Goal: Task Accomplishment & Management: Use online tool/utility

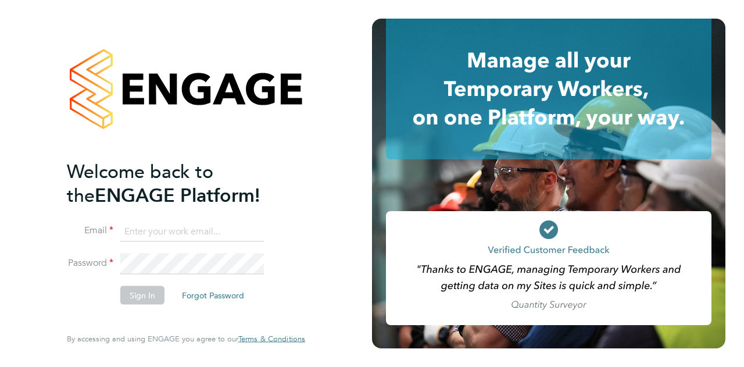
type input "Kira.reeder@wates.co.uk"
click at [145, 294] on button "Sign In" at bounding box center [142, 294] width 44 height 19
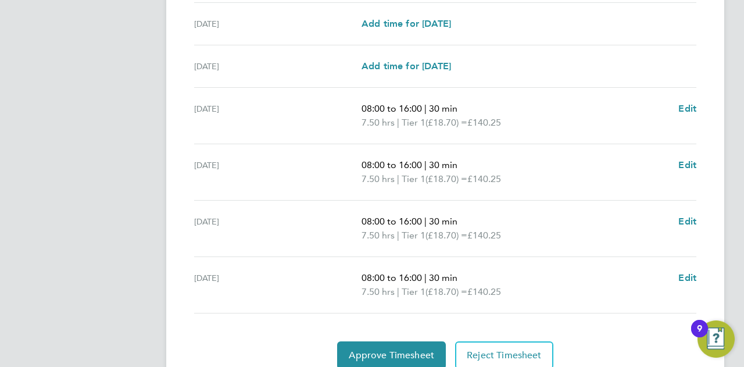
scroll to position [457, 0]
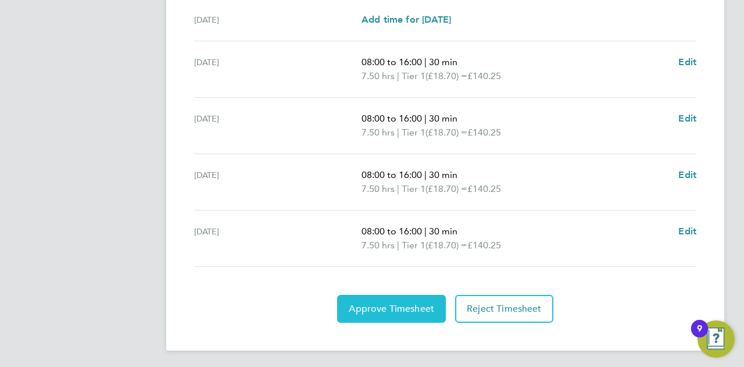
click at [417, 297] on button "Approve Timesheet" at bounding box center [391, 309] width 109 height 28
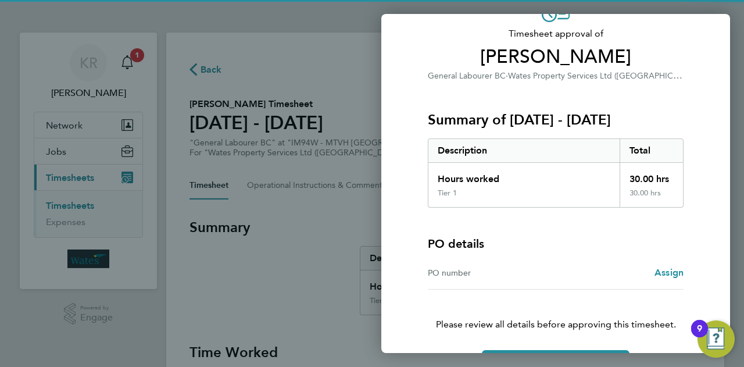
scroll to position [109, 0]
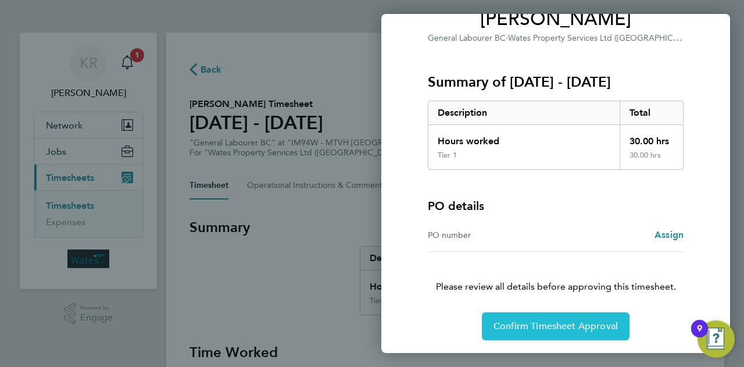
click at [535, 333] on button "Confirm Timesheet Approval" at bounding box center [556, 326] width 148 height 28
